Goal: Find specific page/section: Find specific page/section

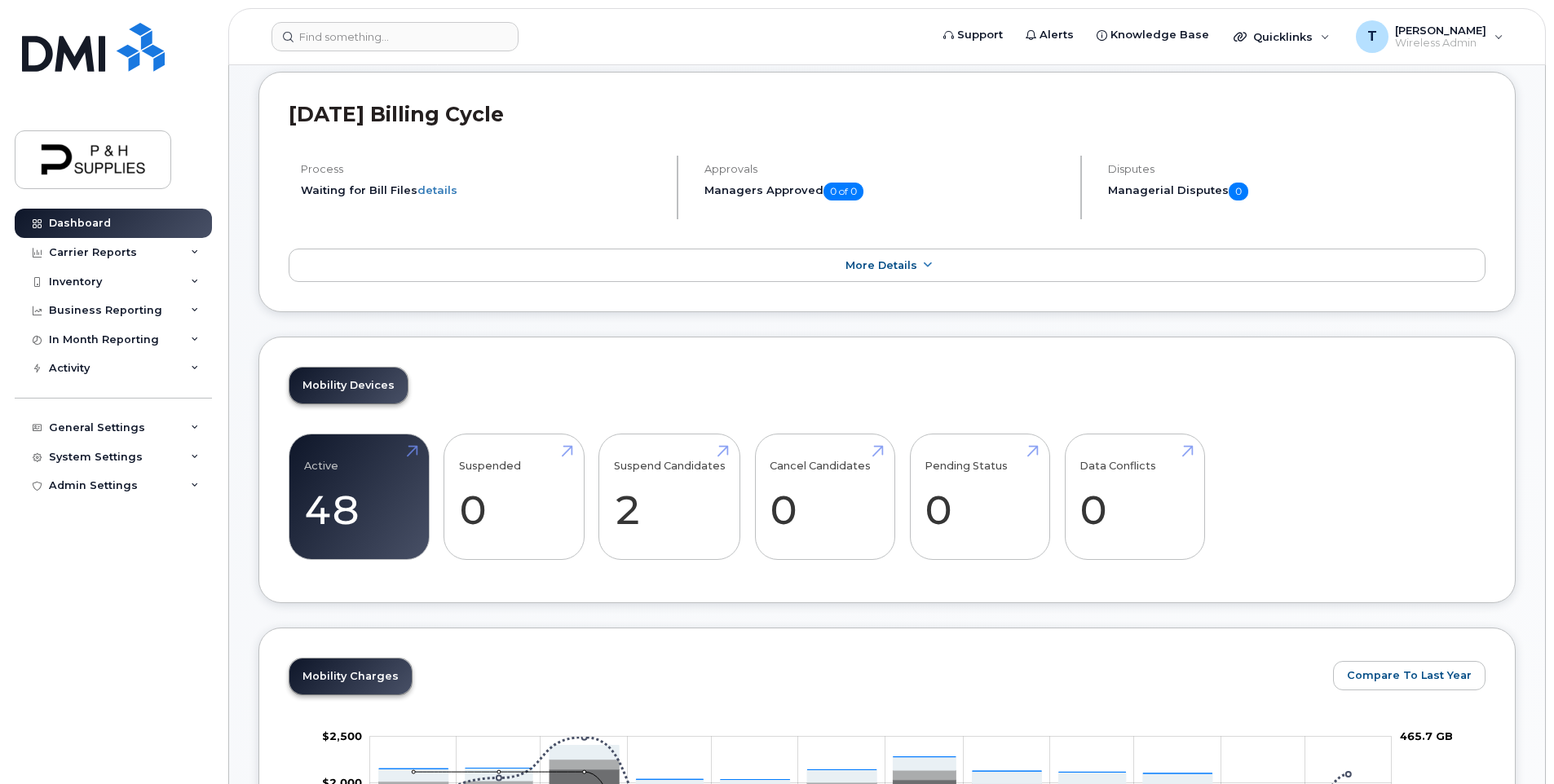
scroll to position [163, 0]
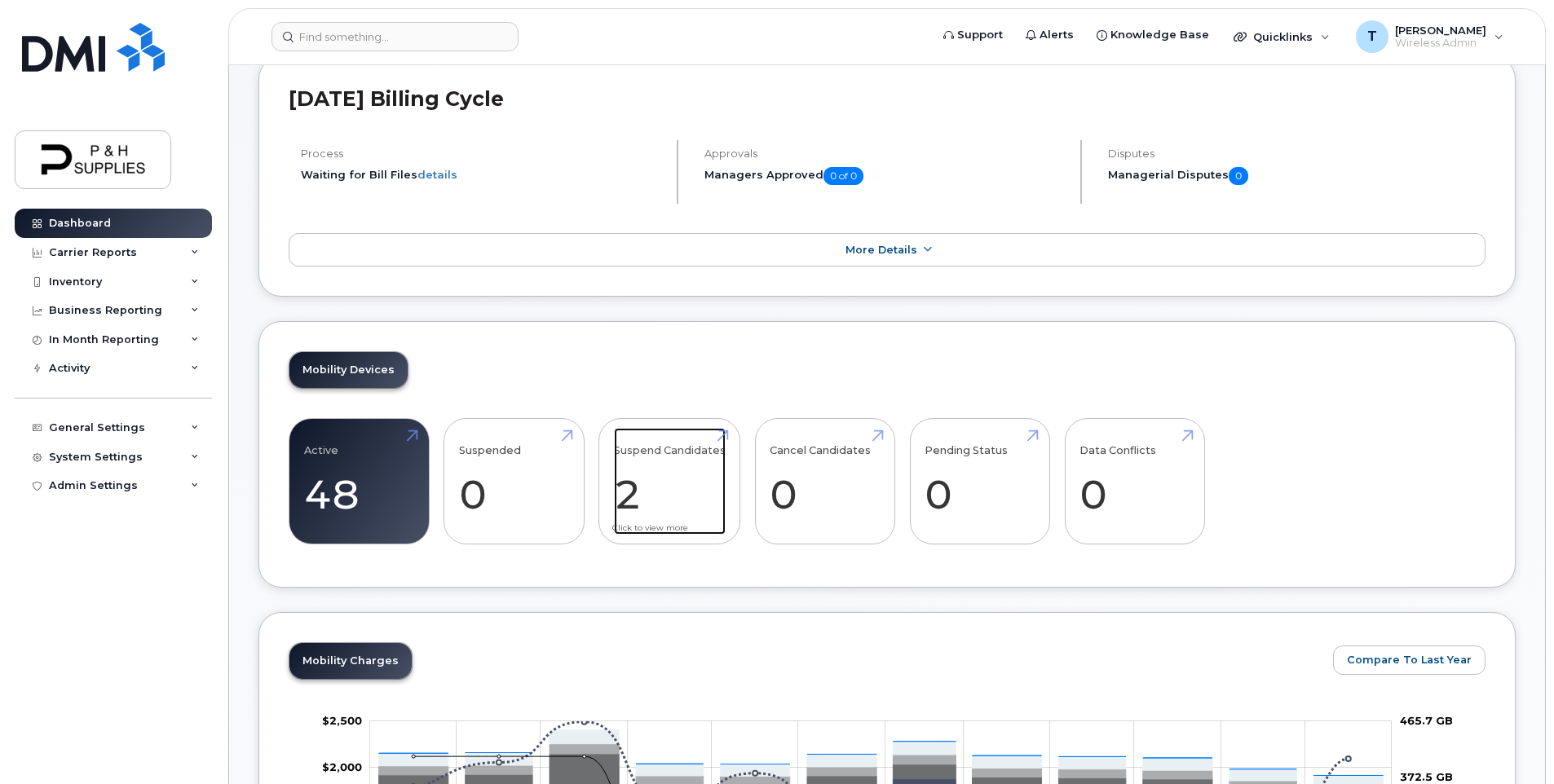
click at [677, 448] on link "Suspend Candidates 2" at bounding box center [670, 481] width 112 height 108
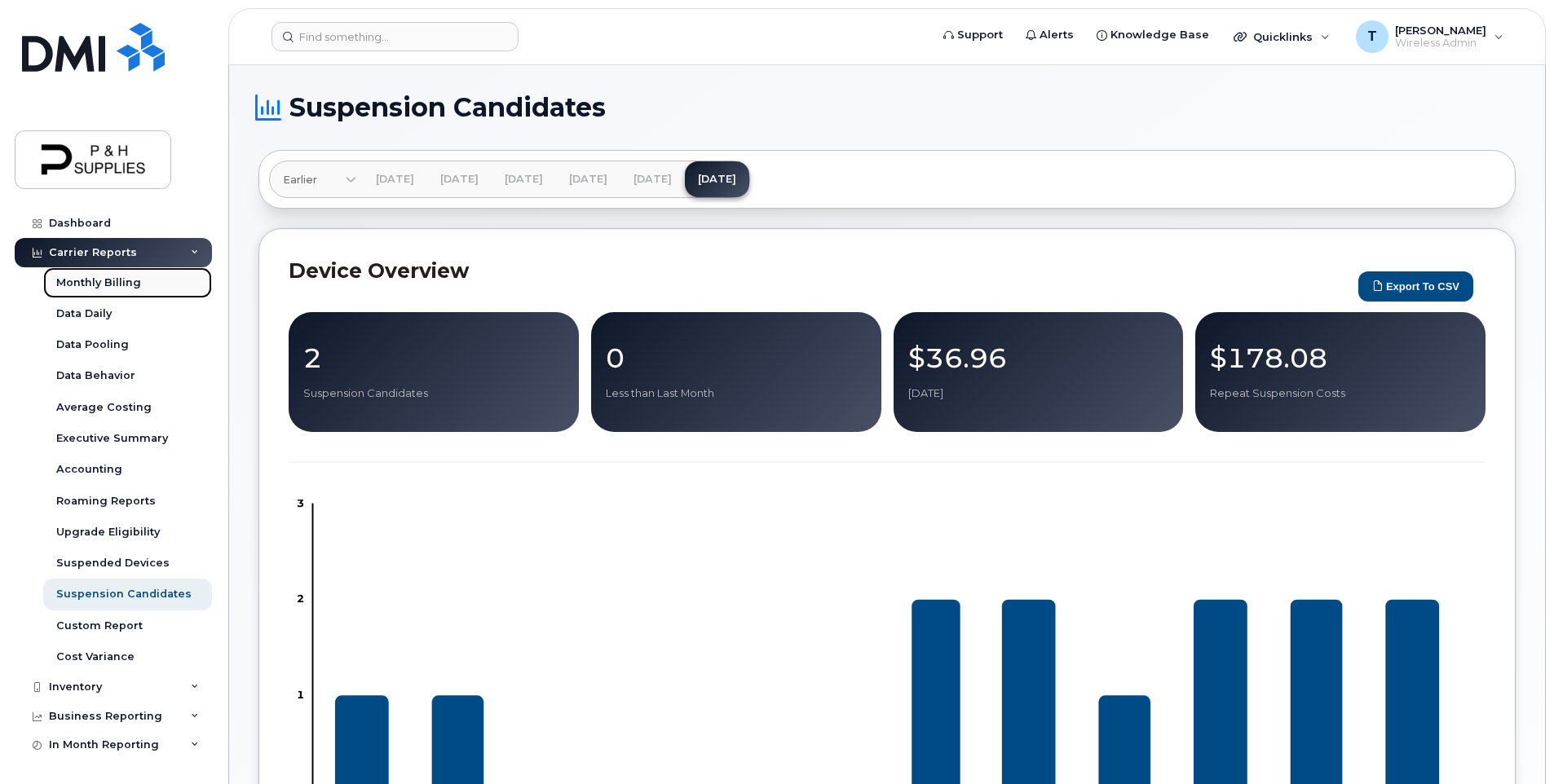
click at [122, 277] on div "Monthly Billing" at bounding box center [98, 283] width 85 height 15
